Goal: Information Seeking & Learning: Check status

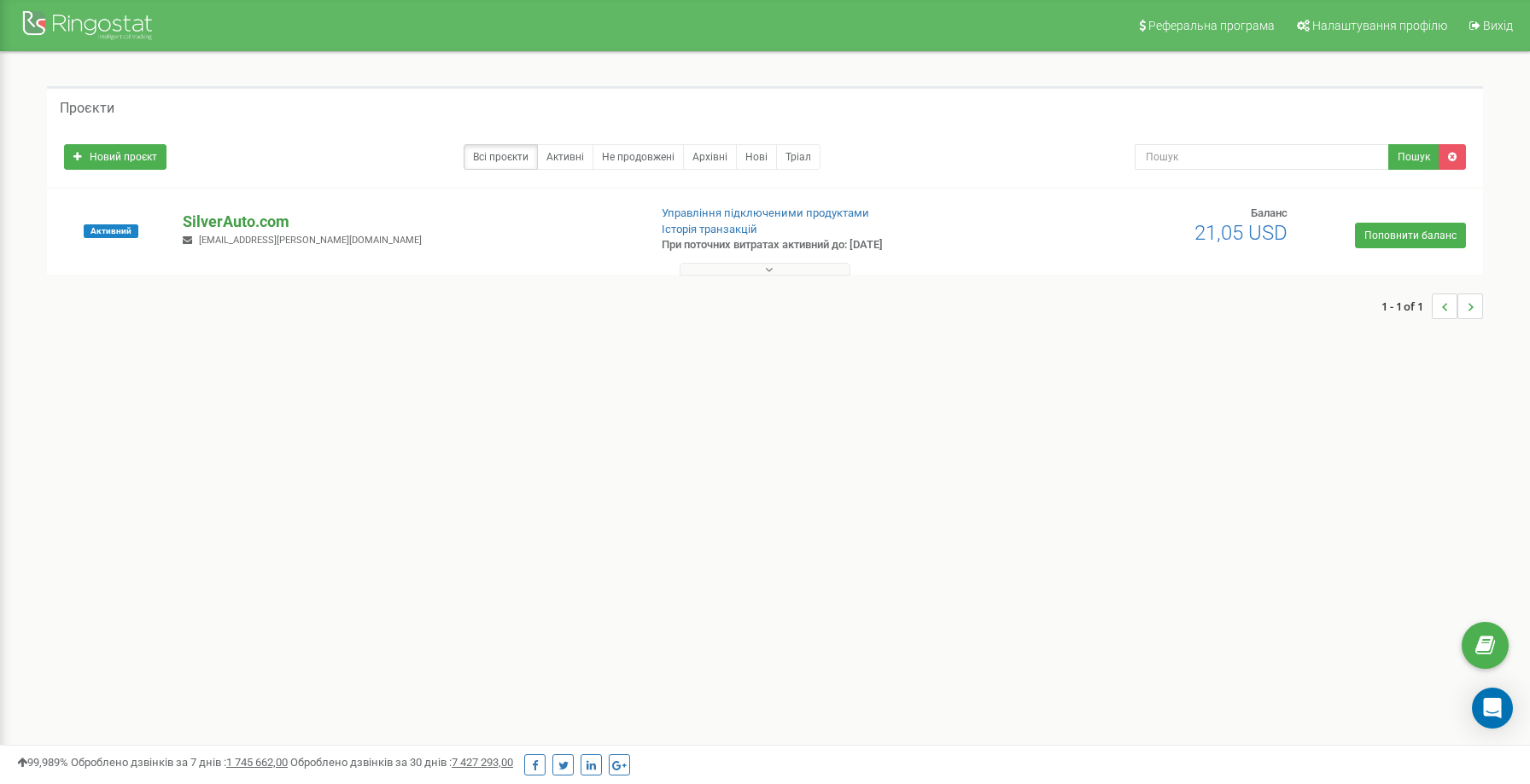
click at [235, 224] on p "SilverAuto.сom" at bounding box center [407, 222] width 450 height 22
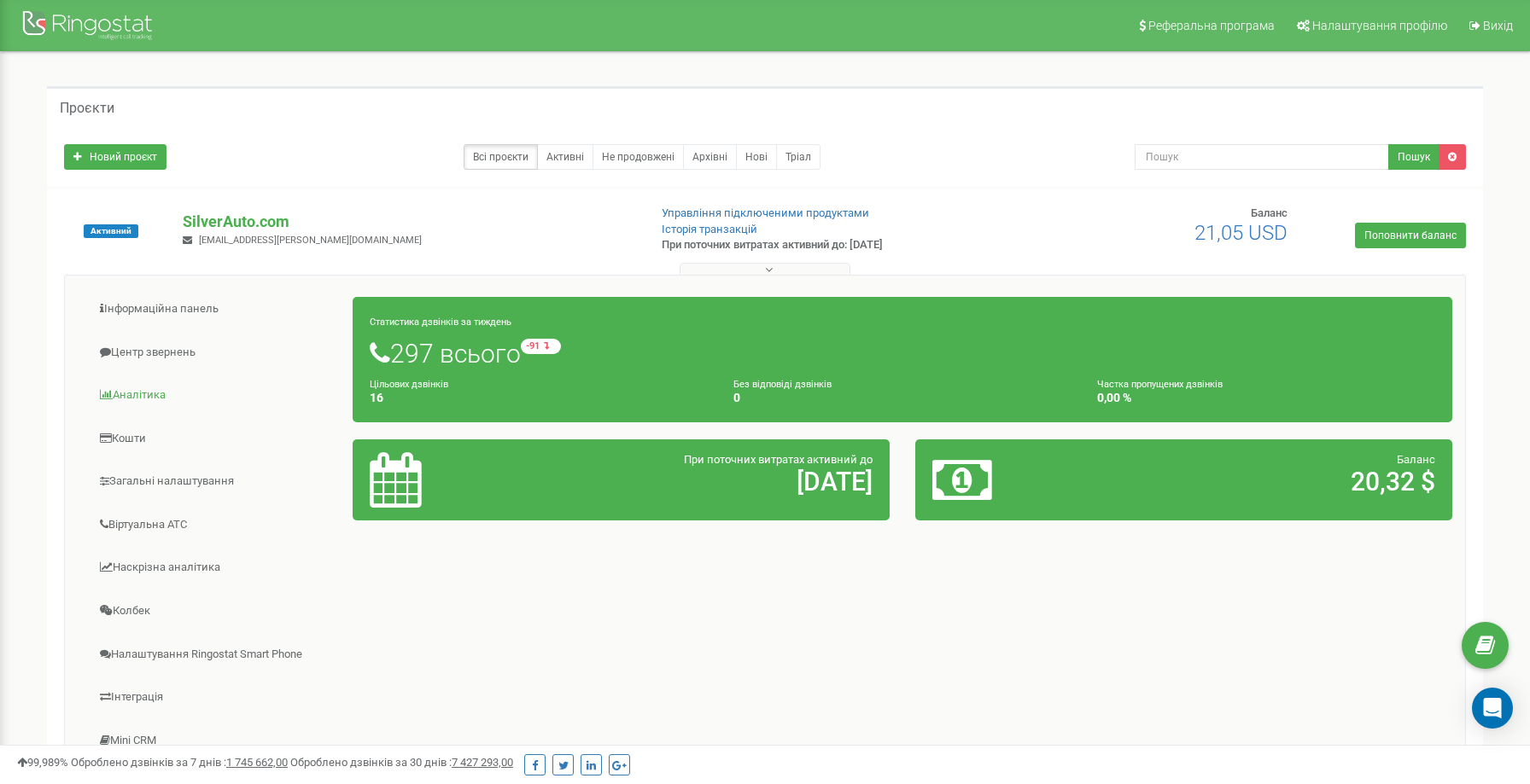
click at [167, 381] on link "Аналiтика" at bounding box center [215, 395] width 275 height 42
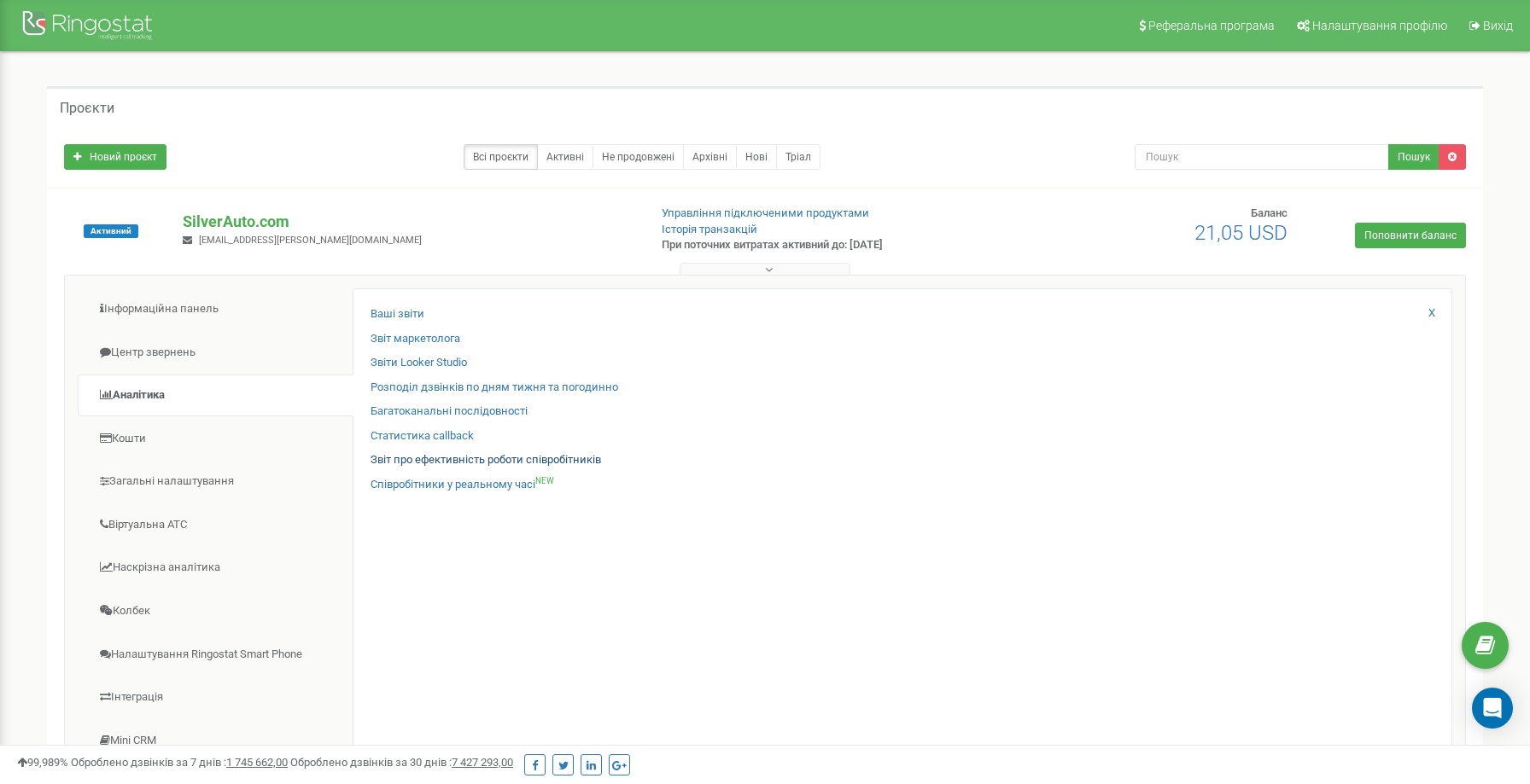
click at [488, 451] on div "Ваші звіти Звіт маркетолога Звіти Looker Studio Розподіл дзвінків по дням тижня…" at bounding box center [902, 555] width 1099 height 536
click at [488, 455] on link "Звіт про ефективність роботи співробітників" at bounding box center [485, 460] width 231 height 16
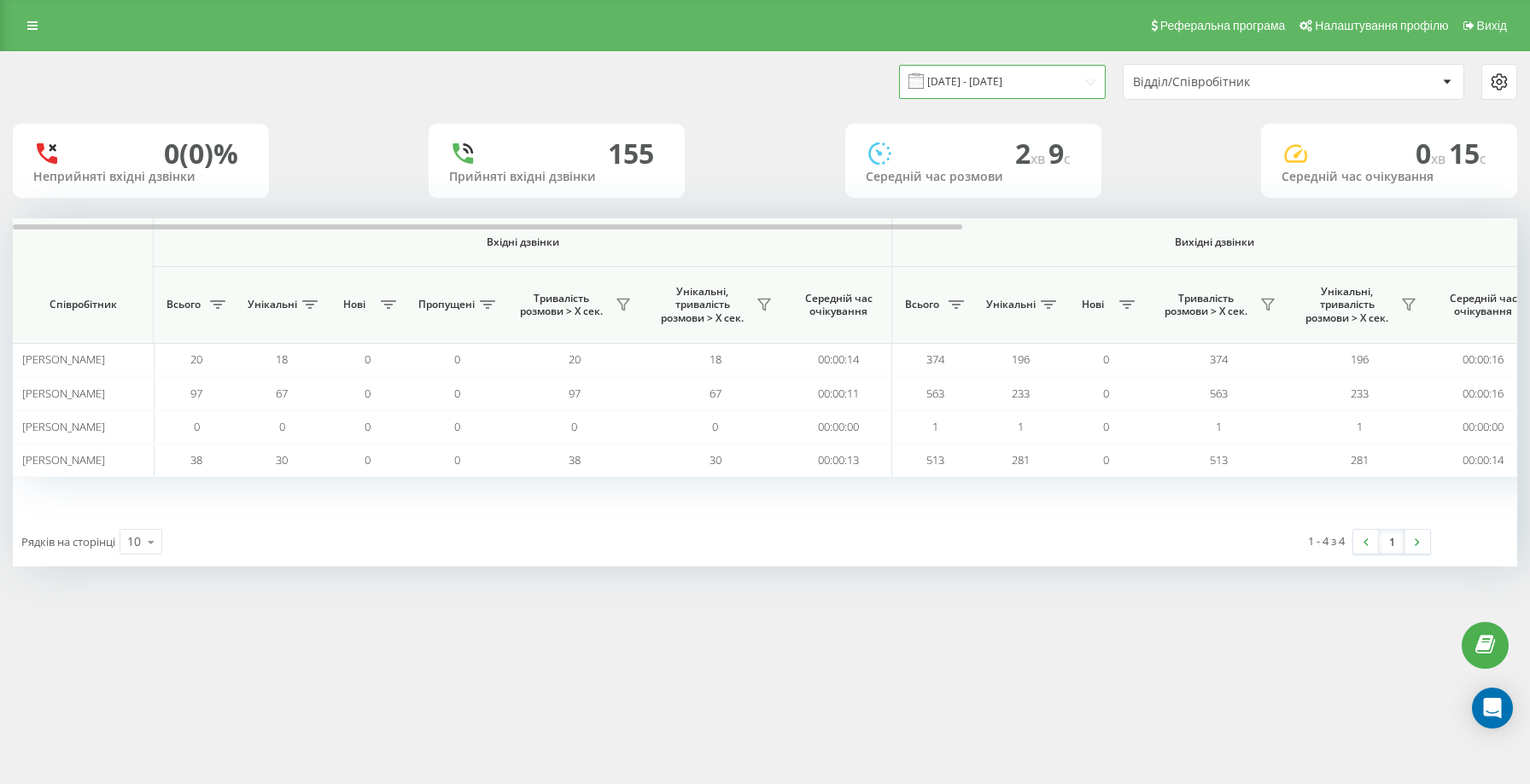
click at [987, 92] on input "[DATE] - [DATE]" at bounding box center [1002, 82] width 207 height 34
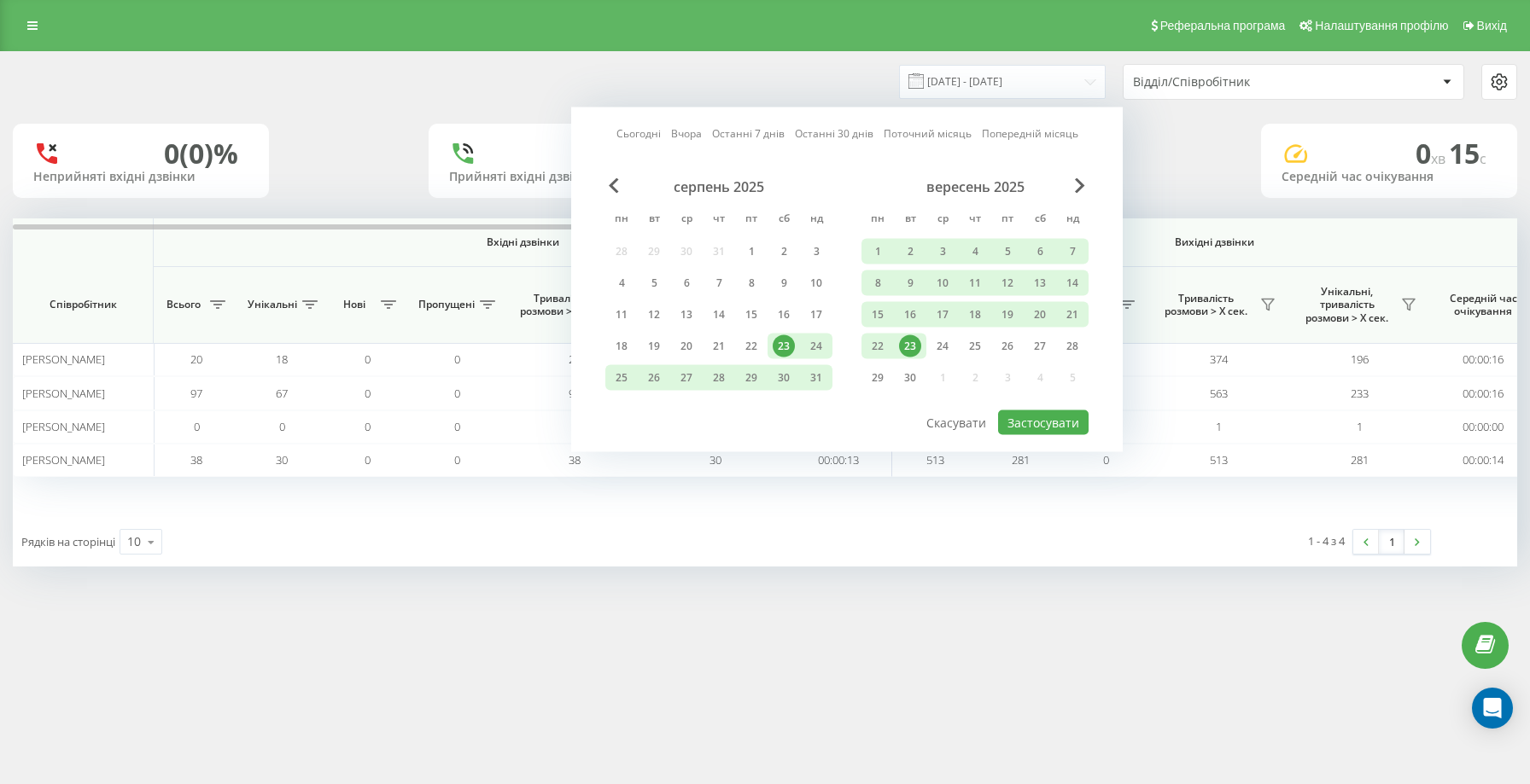
click at [904, 357] on div "23" at bounding box center [910, 346] width 22 height 22
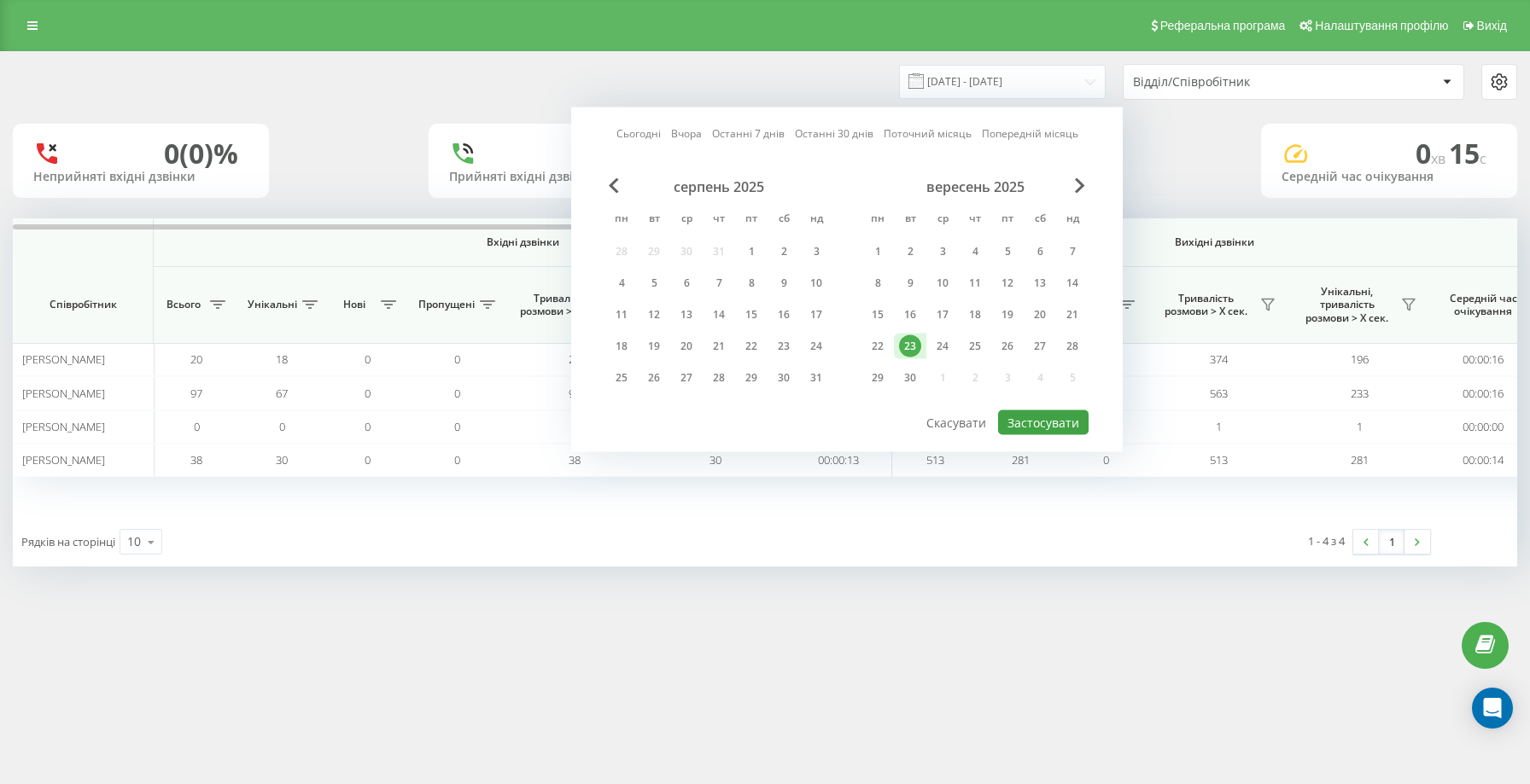
click at [1079, 436] on button "Застосувати" at bounding box center [1043, 423] width 90 height 25
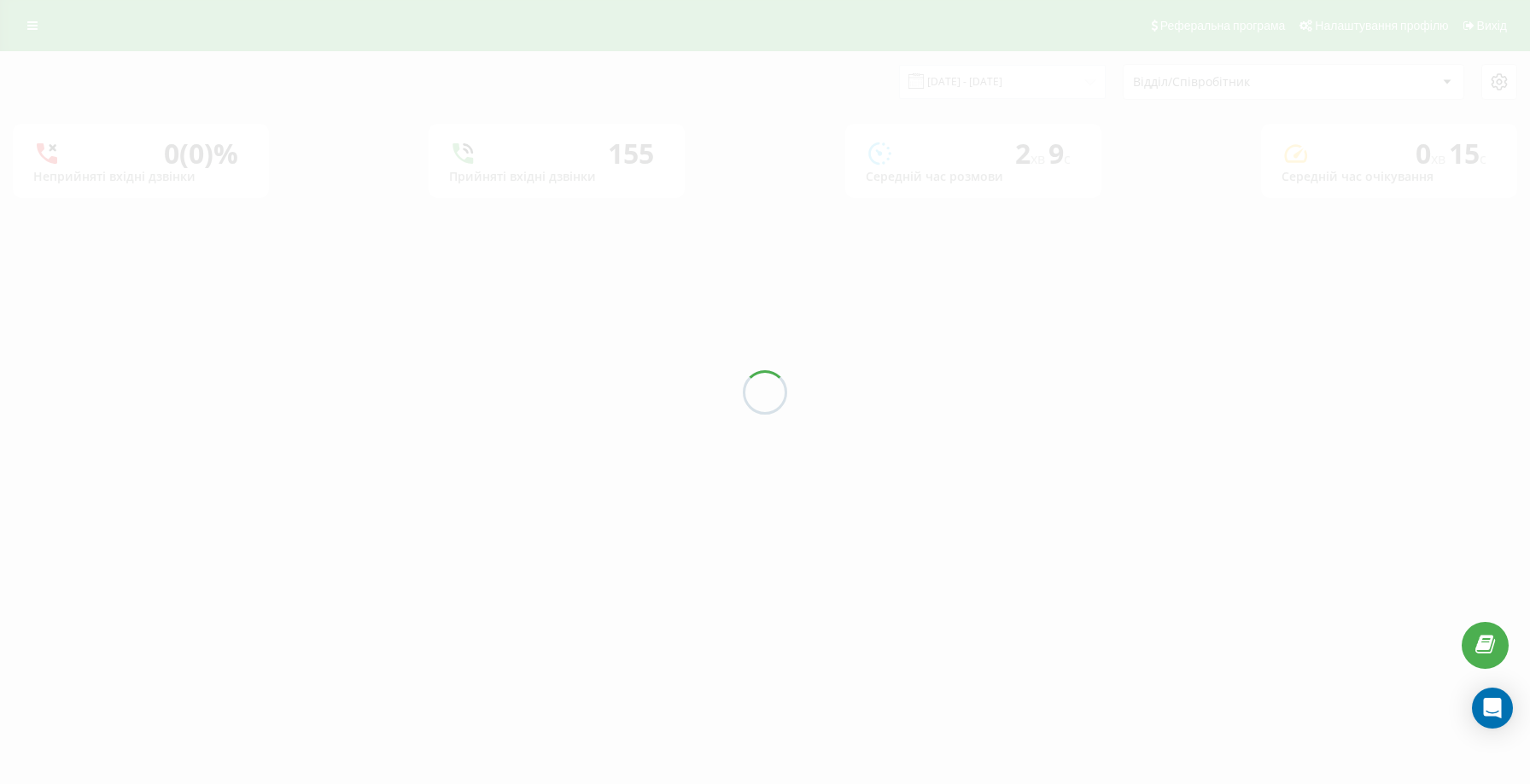
type input "[DATE] - [DATE]"
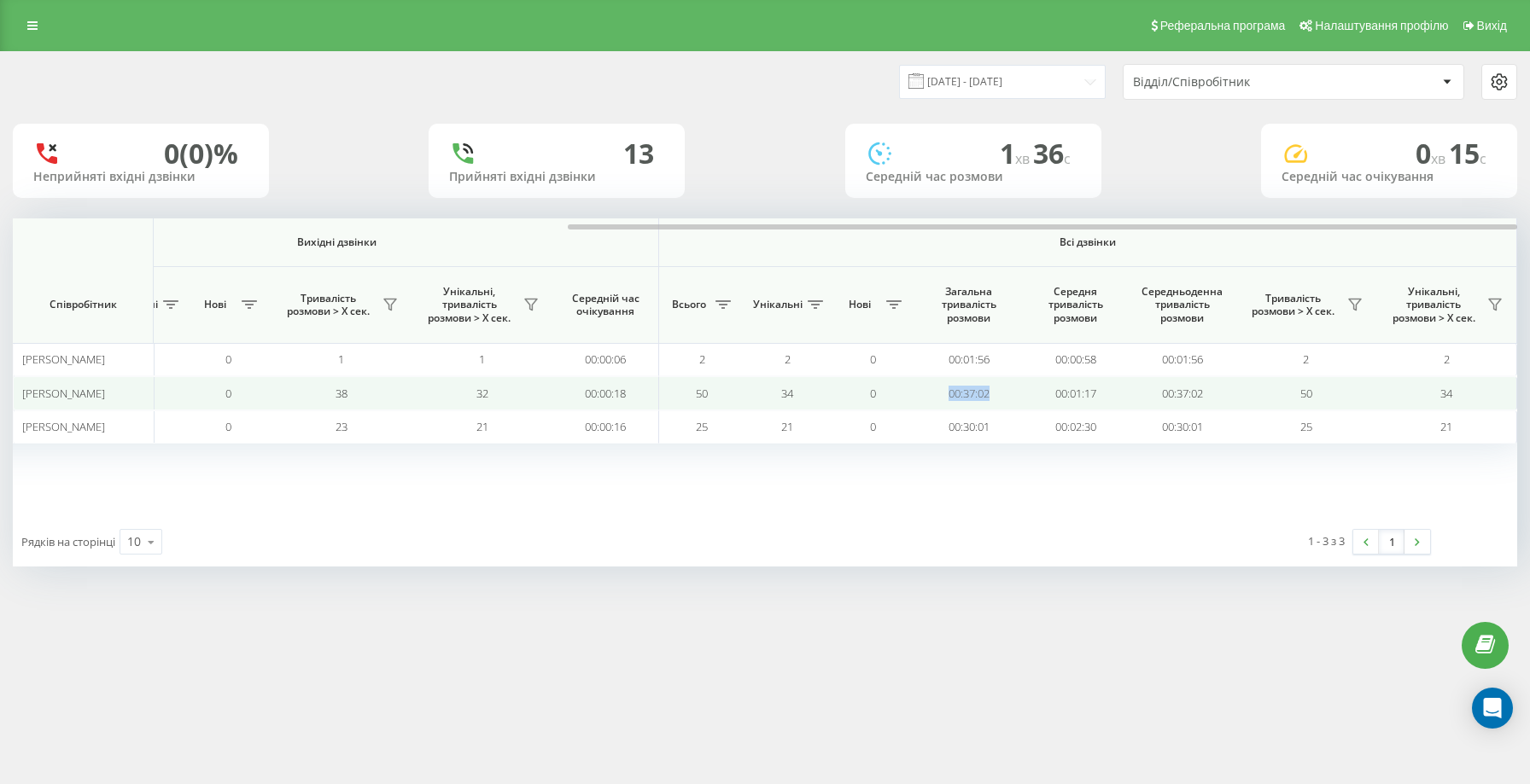
drag, startPoint x: 1004, startPoint y: 413, endPoint x: 919, endPoint y: 413, distance: 85.0
click at [919, 410] on td "00:37:02" at bounding box center [969, 393] width 107 height 34
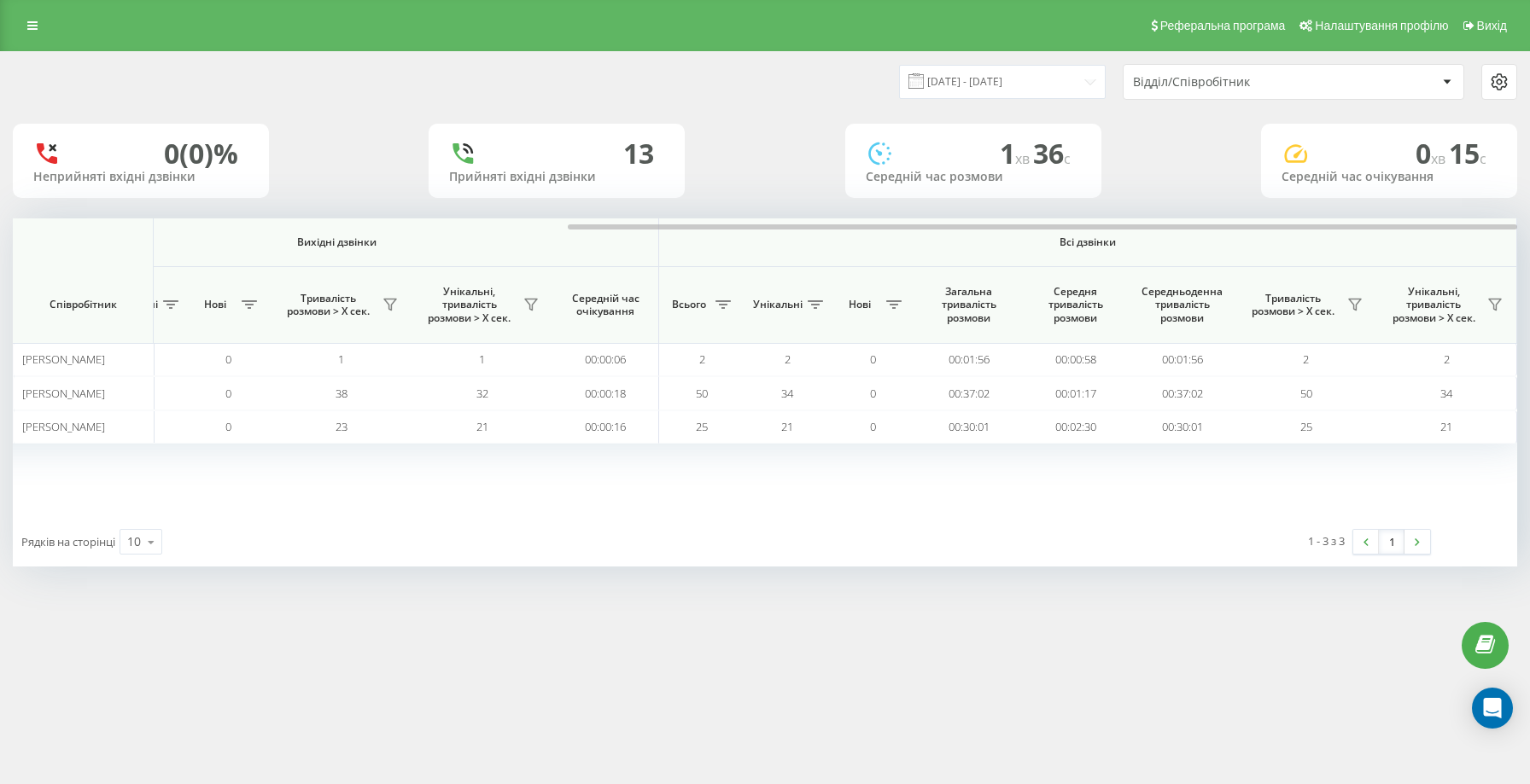
click at [989, 500] on div "Вхідні дзвінки Вихідні дзвінки Всі дзвінки Співробітник Всього Унікальні Нові П…" at bounding box center [765, 368] width 1504 height 299
